Goal: Task Accomplishment & Management: Use online tool/utility

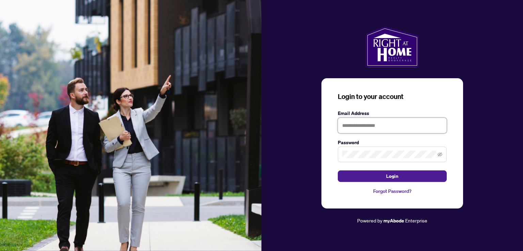
type input "**********"
click at [402, 174] on button "Login" at bounding box center [392, 177] width 109 height 12
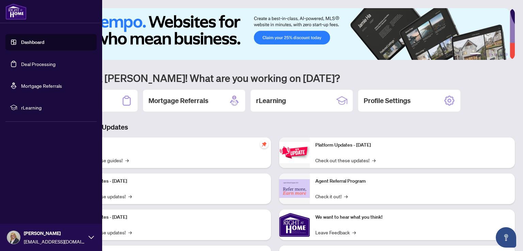
click at [22, 64] on link "Deal Processing" at bounding box center [38, 64] width 34 height 6
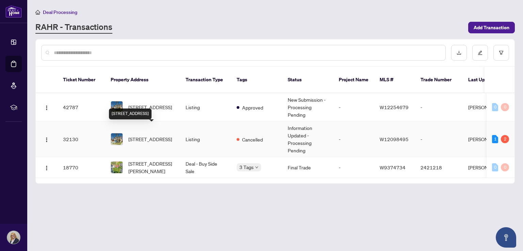
click at [164, 136] on span "[STREET_ADDRESS]" at bounding box center [150, 139] width 44 height 7
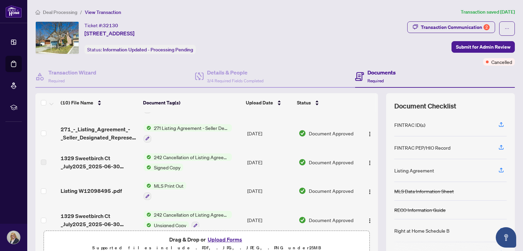
scroll to position [21, 0]
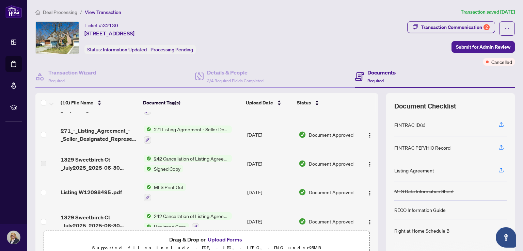
click at [185, 157] on span "242 Cancellation of Listing Agreement - Authority to Offer for Sale" at bounding box center [191, 158] width 81 height 7
click at [367, 165] on img "button" at bounding box center [369, 164] width 5 height 5
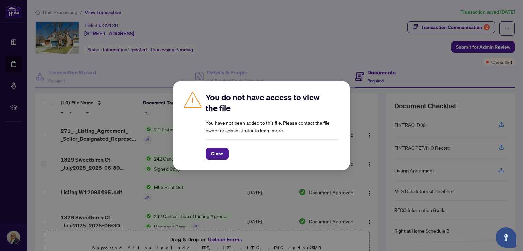
click at [219, 155] on span "Close" at bounding box center [217, 153] width 12 height 11
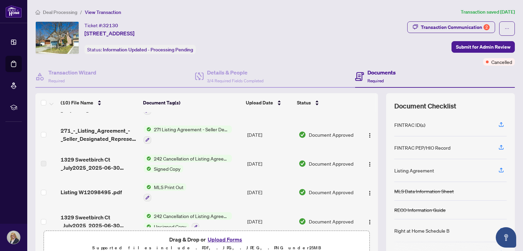
click at [50, 162] on td at bounding box center [46, 163] width 22 height 29
click at [49, 170] on td at bounding box center [46, 163] width 22 height 29
click at [185, 158] on span "242 Cancellation of Listing Agreement - Authority to Offer for Sale" at bounding box center [191, 158] width 81 height 7
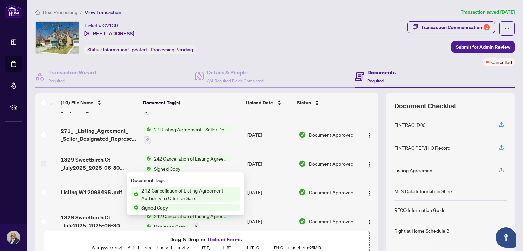
click at [367, 135] on img "button" at bounding box center [369, 135] width 5 height 5
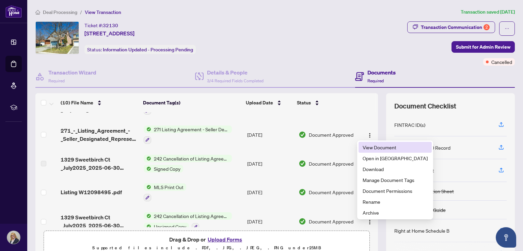
click at [379, 150] on span "View Document" at bounding box center [395, 147] width 65 height 7
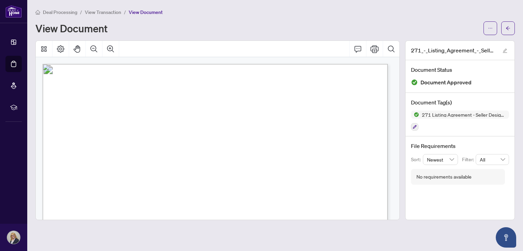
click at [232, 47] on div at bounding box center [218, 49] width 364 height 16
click at [374, 52] on button "Print" at bounding box center [374, 49] width 16 height 16
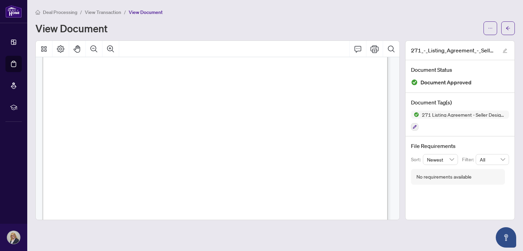
scroll to position [41, 0]
